Goal: Information Seeking & Learning: Find specific fact

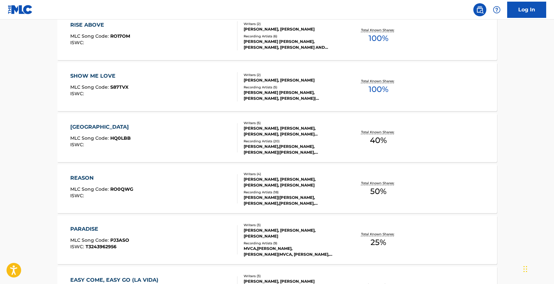
scroll to position [208, 0]
click at [94, 128] on div "[GEOGRAPHIC_DATA]" at bounding box center [101, 127] width 62 height 8
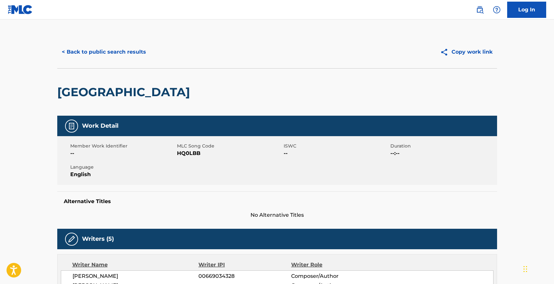
click at [72, 49] on button "< Back to public search results" at bounding box center [103, 52] width 93 height 16
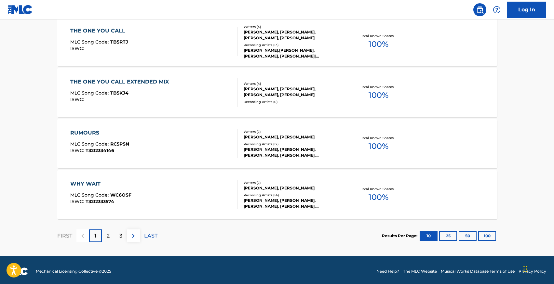
scroll to position [510, 0]
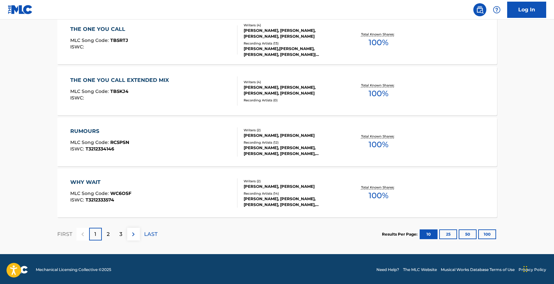
click at [109, 236] on p "2" at bounding box center [108, 235] width 3 height 8
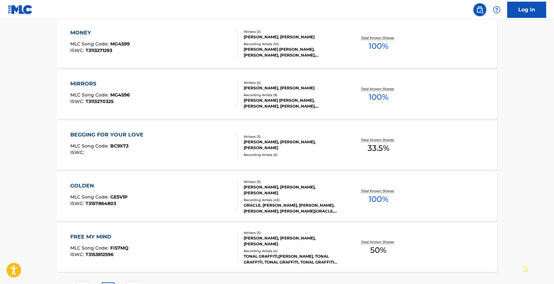
scroll to position [457, 0]
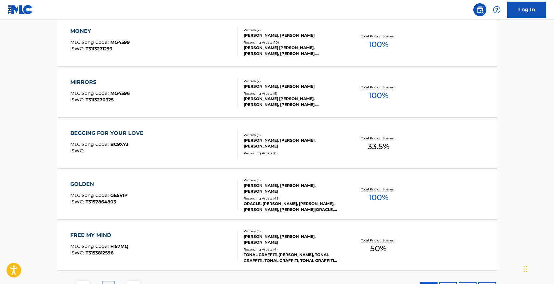
click at [87, 235] on div "FREE MY MIND" at bounding box center [99, 235] width 58 height 8
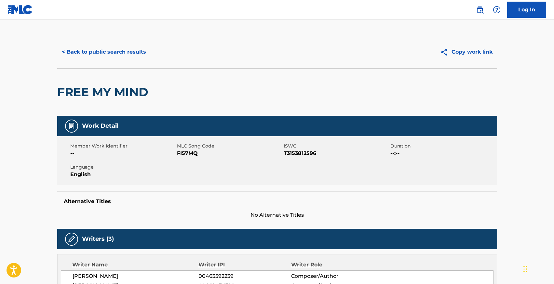
click at [110, 57] on button "< Back to public search results" at bounding box center [103, 52] width 93 height 16
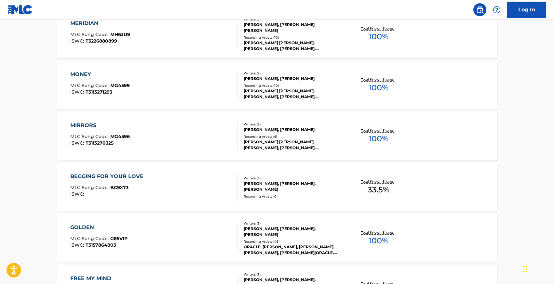
scroll to position [512, 0]
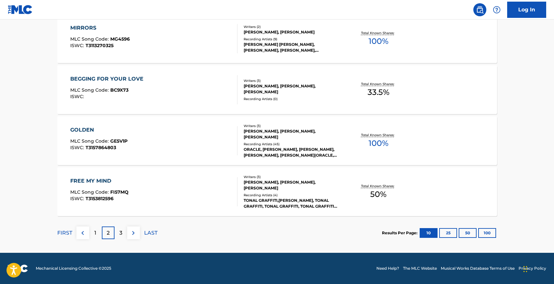
drag, startPoint x: 468, startPoint y: 234, endPoint x: 495, endPoint y: 233, distance: 27.3
click at [495, 233] on section "Results Per Page: 10 25 50 100" at bounding box center [439, 233] width 115 height 10
click at [489, 233] on button "100" at bounding box center [487, 233] width 18 height 10
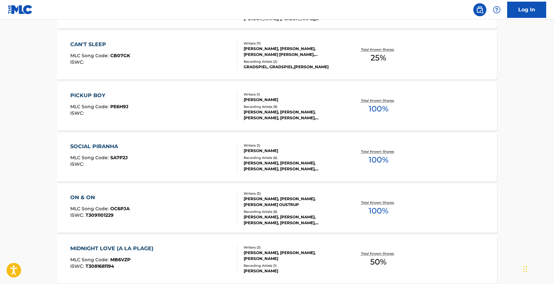
scroll to position [1898, 0]
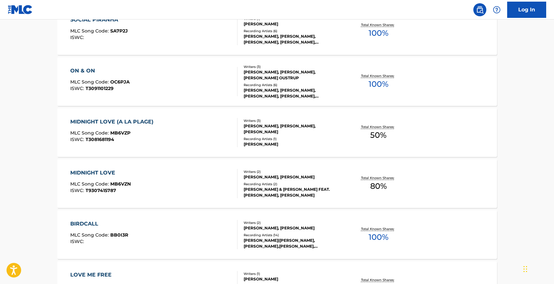
click at [93, 171] on div "MIDNIGHT LOVE" at bounding box center [100, 173] width 60 height 8
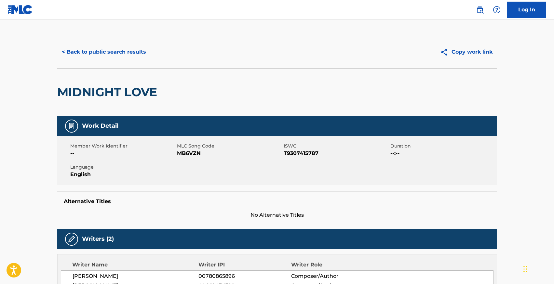
click at [102, 52] on button "< Back to public search results" at bounding box center [103, 52] width 93 height 16
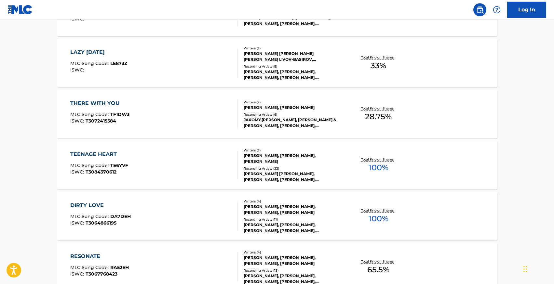
scroll to position [2479, 0]
click at [102, 101] on div "THERE WITH YOU" at bounding box center [99, 103] width 59 height 8
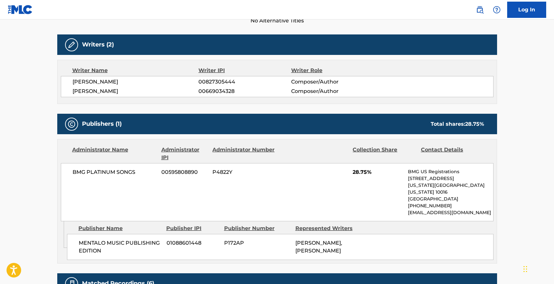
scroll to position [8, 0]
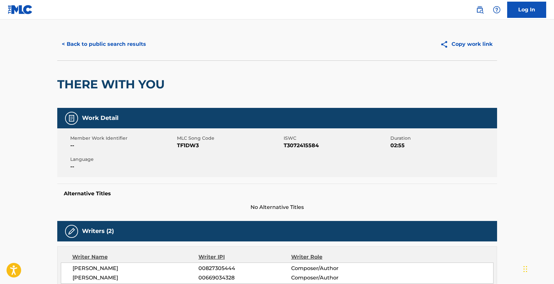
click at [94, 50] on button "< Back to public search results" at bounding box center [103, 44] width 93 height 16
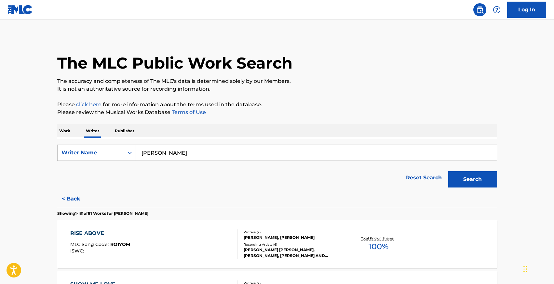
click at [64, 131] on p "Work" at bounding box center [64, 131] width 15 height 14
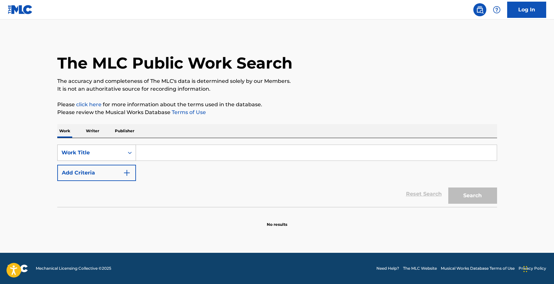
click at [97, 151] on div "Work Title" at bounding box center [90, 153] width 59 height 8
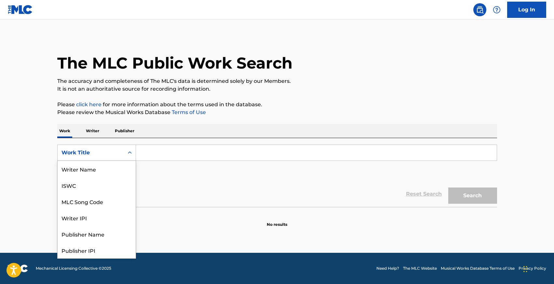
scroll to position [33, 0]
click at [166, 151] on input "Search Form" at bounding box center [316, 153] width 361 height 16
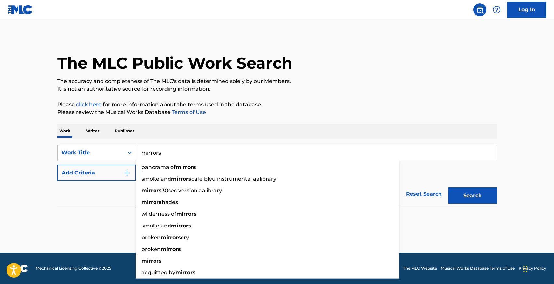
type input "mirrors"
click at [109, 171] on button "Add Criteria" at bounding box center [96, 173] width 79 height 16
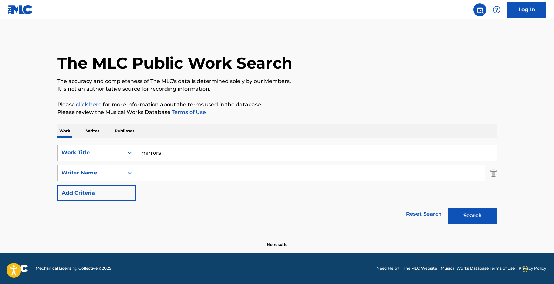
click at [172, 171] on input "Search Form" at bounding box center [310, 173] width 349 height 16
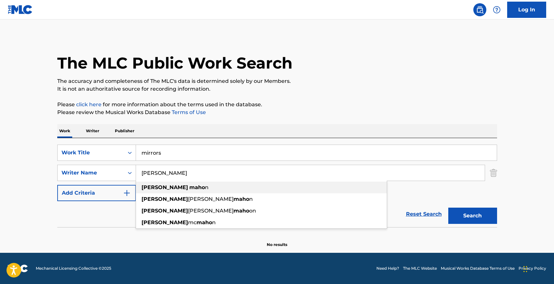
click at [162, 189] on strong "[PERSON_NAME]" at bounding box center [164, 187] width 46 height 6
type input "[PERSON_NAME]"
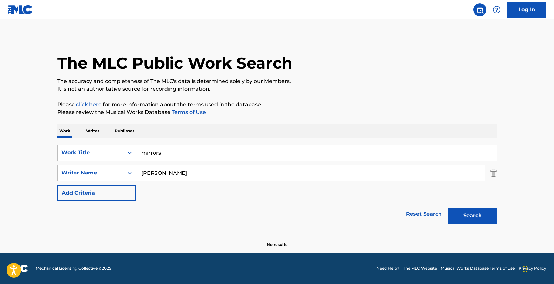
click at [448, 208] on button "Search" at bounding box center [472, 216] width 49 height 16
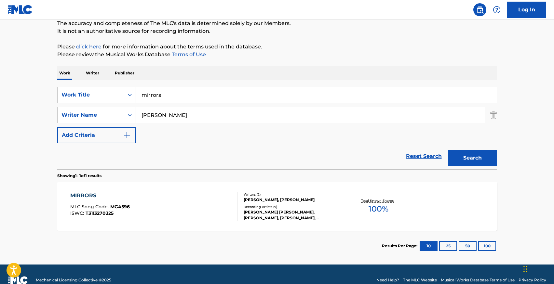
scroll to position [59, 0]
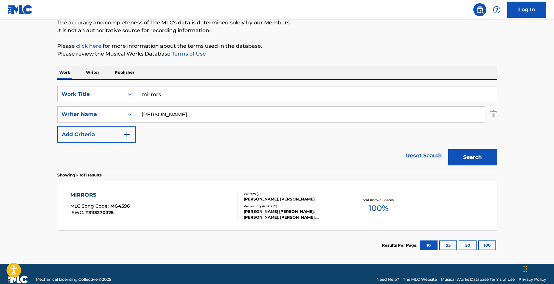
click at [93, 196] on div "MIRRORS" at bounding box center [100, 195] width 60 height 8
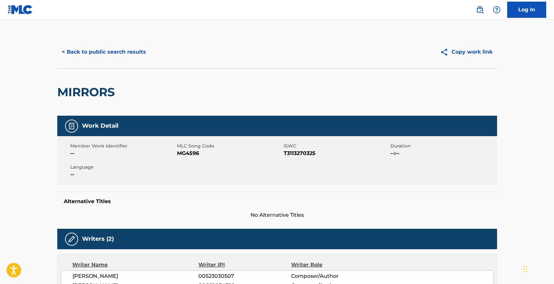
click at [91, 53] on button "< Back to public search results" at bounding box center [103, 52] width 93 height 16
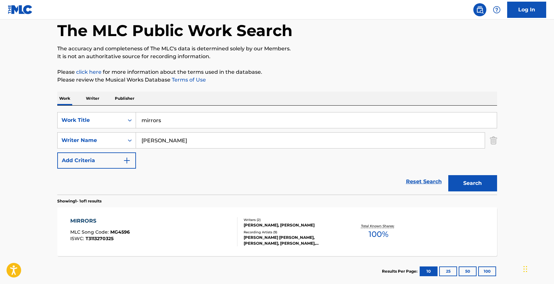
click at [184, 118] on input "mirrors" at bounding box center [316, 120] width 361 height 16
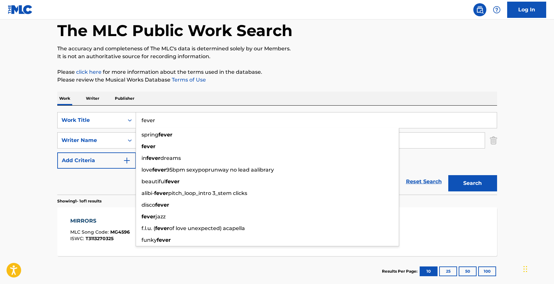
type input "fever"
click at [448, 175] on button "Search" at bounding box center [472, 183] width 49 height 16
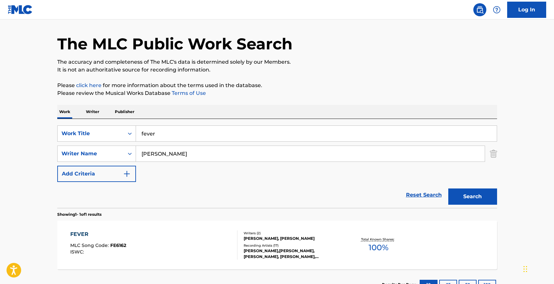
click at [24, 216] on main "The MLC Public Work Search The accuracy and completeness of The MLC's data is d…" at bounding box center [277, 151] width 554 height 303
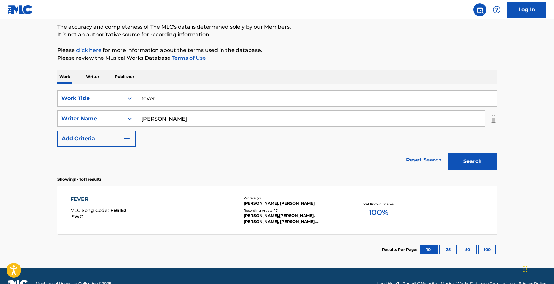
scroll to position [55, 0]
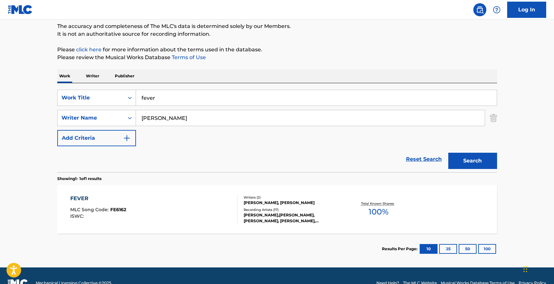
click at [78, 203] on div "FEVER MLC Song Code : FE6162 ISWC :" at bounding box center [98, 209] width 56 height 29
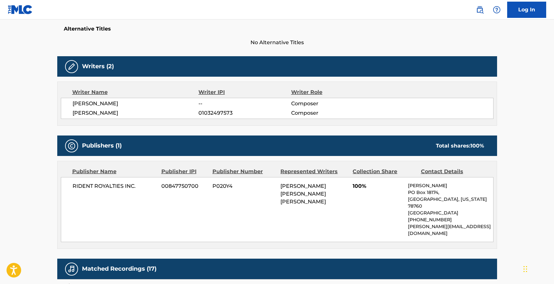
scroll to position [172, 0]
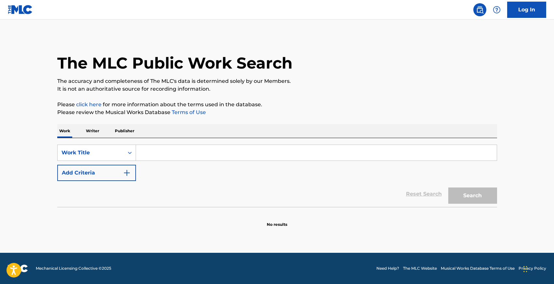
click at [105, 126] on div "Work Writer Publisher" at bounding box center [277, 131] width 440 height 14
click at [100, 129] on p "Writer" at bounding box center [92, 131] width 17 height 14
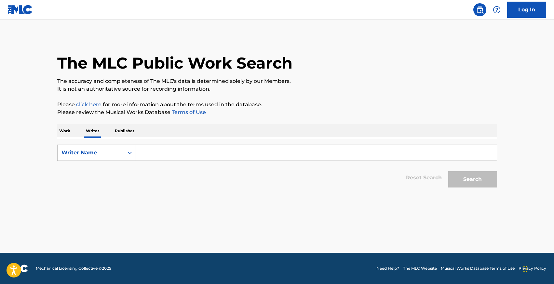
click at [148, 149] on input "Search Form" at bounding box center [316, 153] width 361 height 16
paste input "philipp coenen"
type input "philipp coenen"
click at [448, 171] on button "Search" at bounding box center [472, 179] width 49 height 16
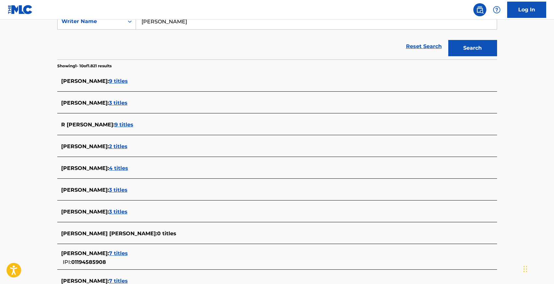
scroll to position [206, 0]
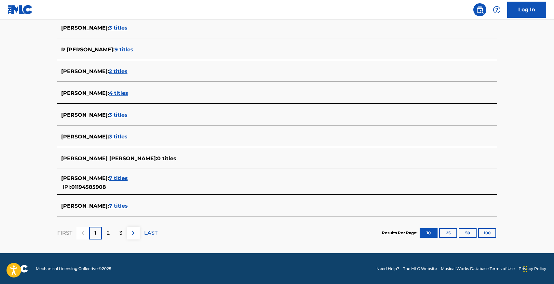
click at [118, 176] on span "7 titles" at bounding box center [118, 178] width 19 height 6
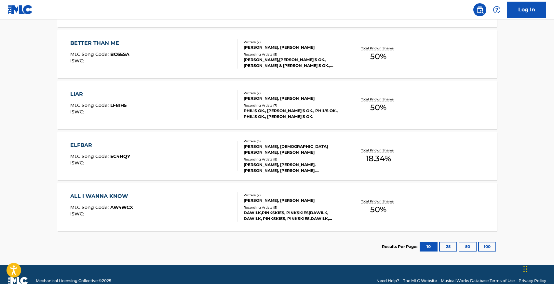
scroll to position [351, 0]
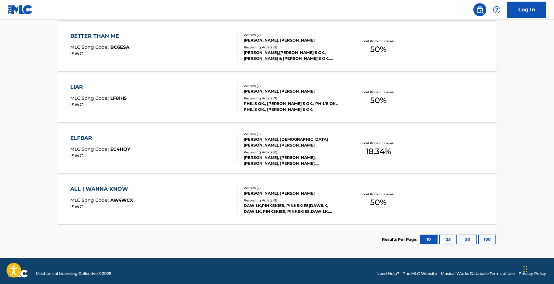
click at [106, 188] on div "ALL I WANNA KNOW" at bounding box center [101, 189] width 63 height 8
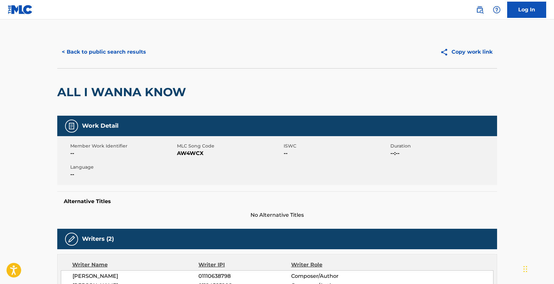
click at [83, 49] on button "< Back to public search results" at bounding box center [103, 52] width 93 height 16
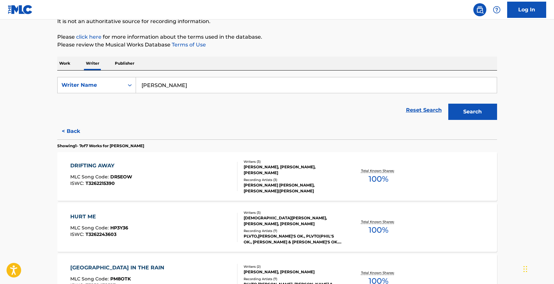
scroll to position [67, 0]
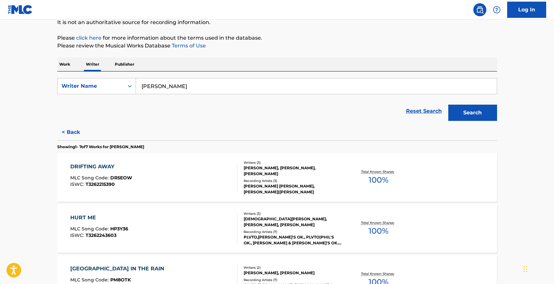
click at [75, 64] on div "Work Writer Publisher" at bounding box center [277, 65] width 440 height 14
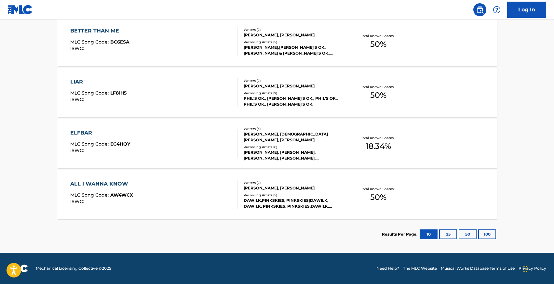
scroll to position [0, 0]
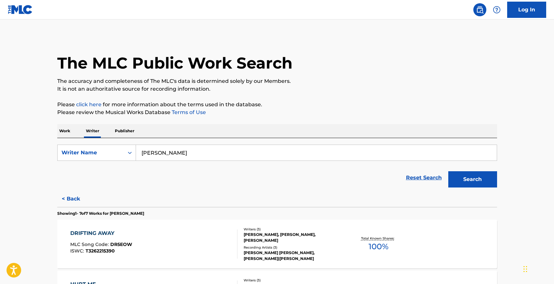
click at [169, 149] on input "philipp coenen" at bounding box center [316, 153] width 361 height 16
type input "simon auer"
click at [189, 166] on strong "auer" at bounding box center [212, 167] width 46 height 6
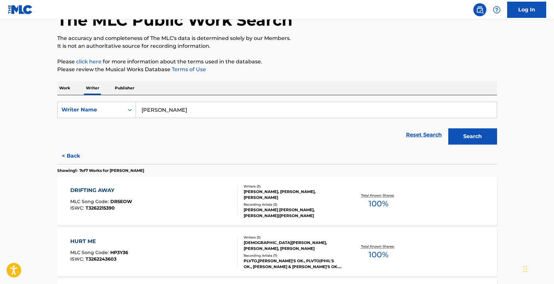
scroll to position [53, 0]
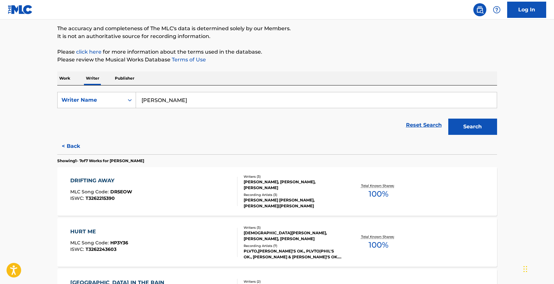
click at [448, 119] on button "Search" at bounding box center [472, 127] width 49 height 16
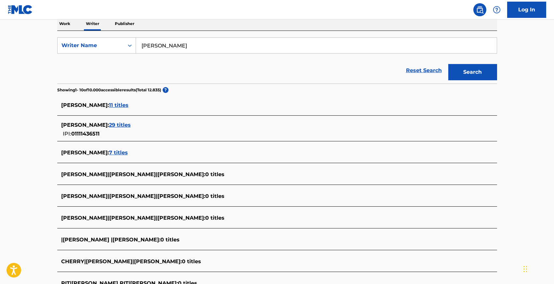
scroll to position [110, 0]
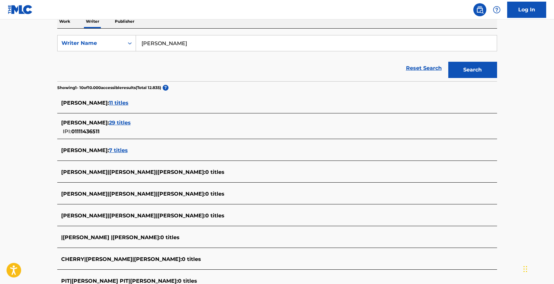
click at [109, 123] on span "29 titles" at bounding box center [120, 123] width 22 height 6
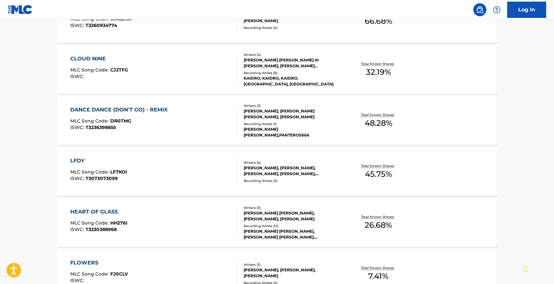
scroll to position [227, 0]
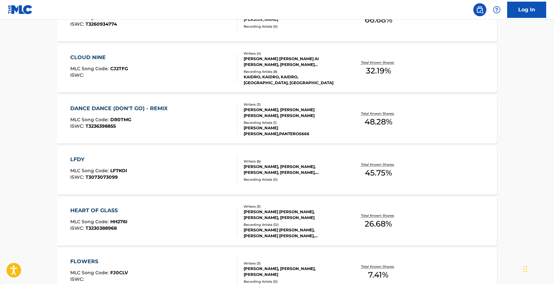
click at [76, 161] on div "LFDY" at bounding box center [98, 160] width 57 height 8
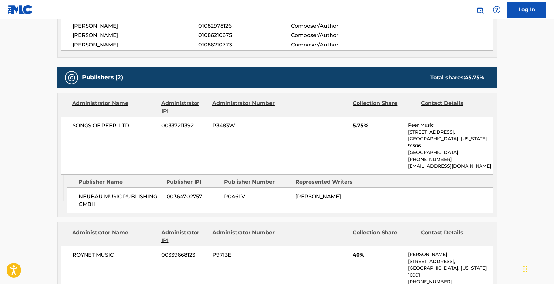
scroll to position [279, 0]
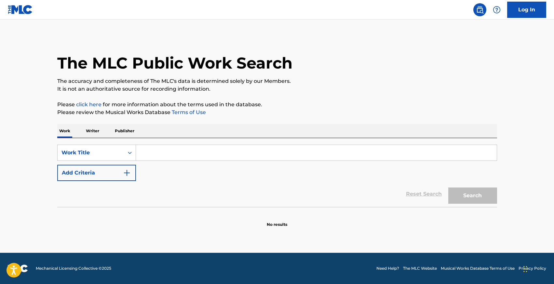
click at [199, 154] on input "Search Form" at bounding box center [316, 153] width 361 height 16
click at [93, 131] on p "Writer" at bounding box center [92, 131] width 17 height 14
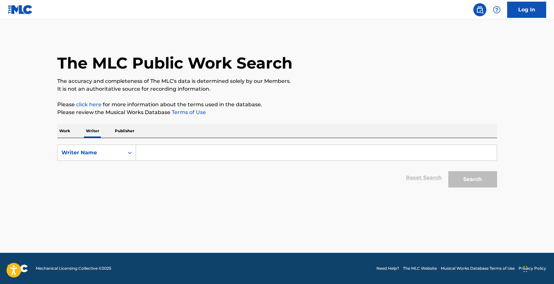
click at [154, 152] on input "Search Form" at bounding box center [316, 153] width 361 height 16
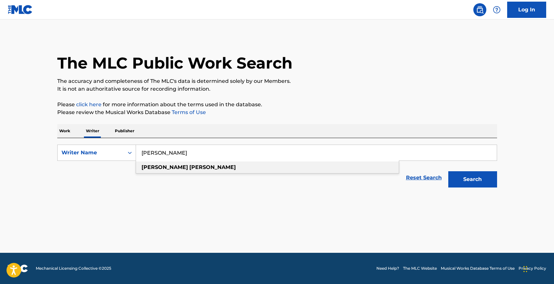
type input "[PERSON_NAME]"
click at [154, 167] on strong "[PERSON_NAME]" at bounding box center [164, 167] width 46 height 6
click at [455, 181] on button "Search" at bounding box center [472, 179] width 49 height 16
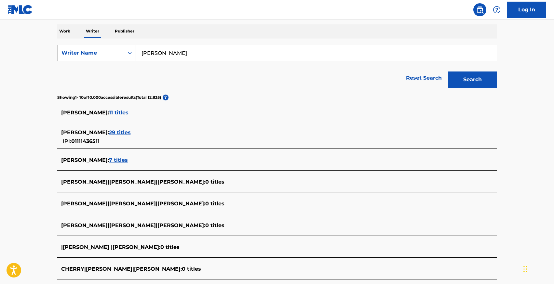
scroll to position [99, 0]
